Goal: Navigation & Orientation: Find specific page/section

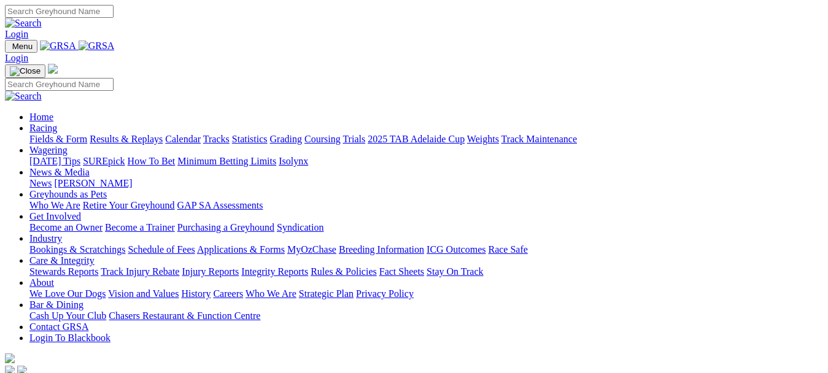
scroll to position [429, 0]
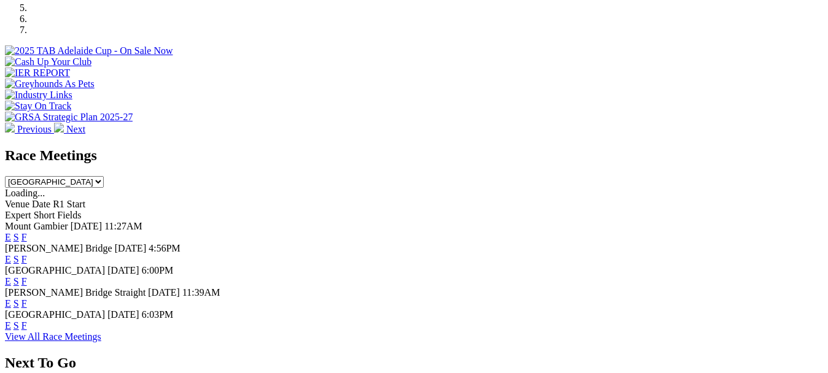
click at [101, 331] on link "View All Race Meetings" at bounding box center [53, 336] width 96 height 10
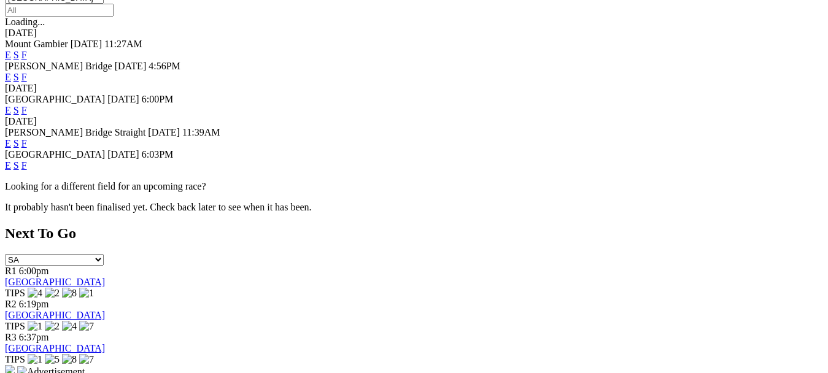
scroll to position [429, 0]
